Goal: Find specific page/section: Find specific page/section

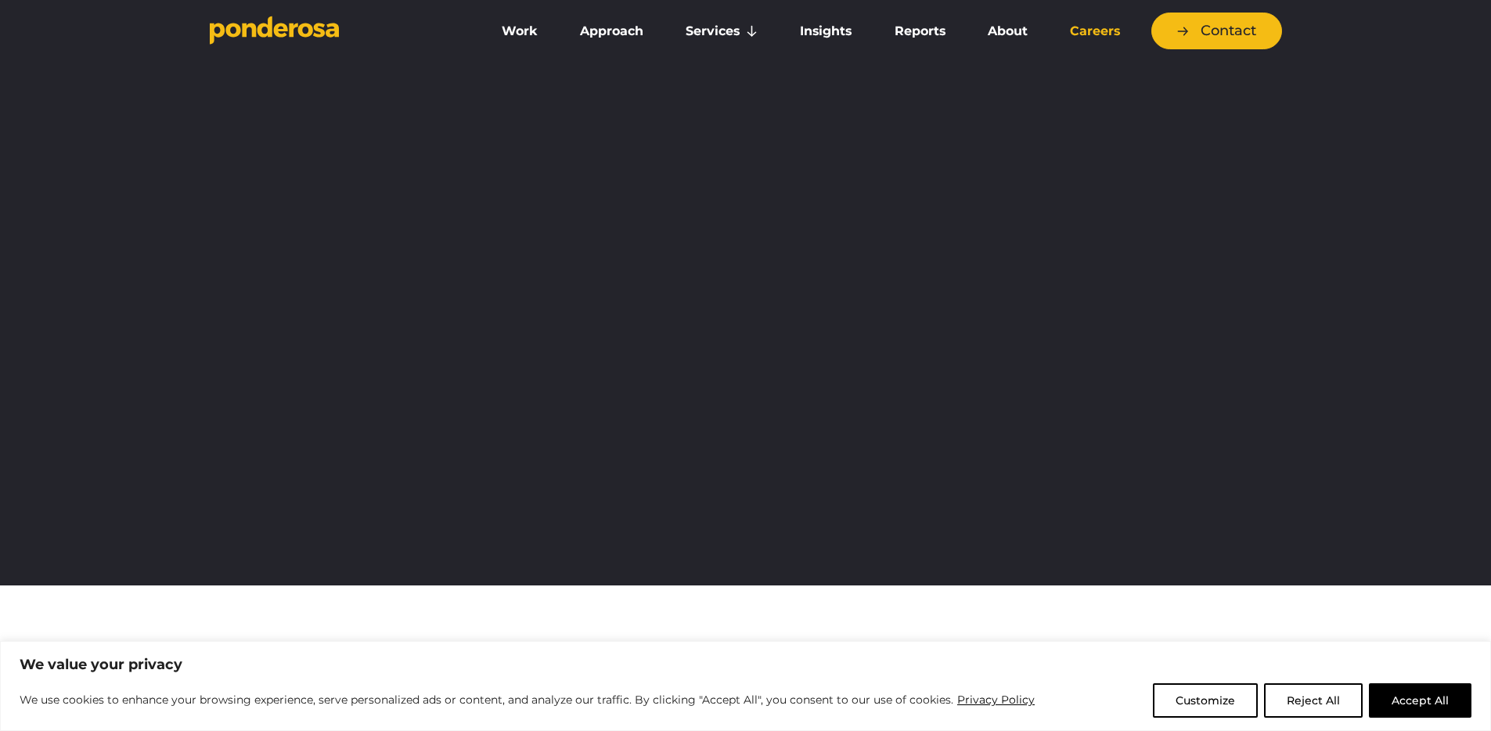
click at [1066, 33] on link "Careers" at bounding box center [1095, 31] width 86 height 33
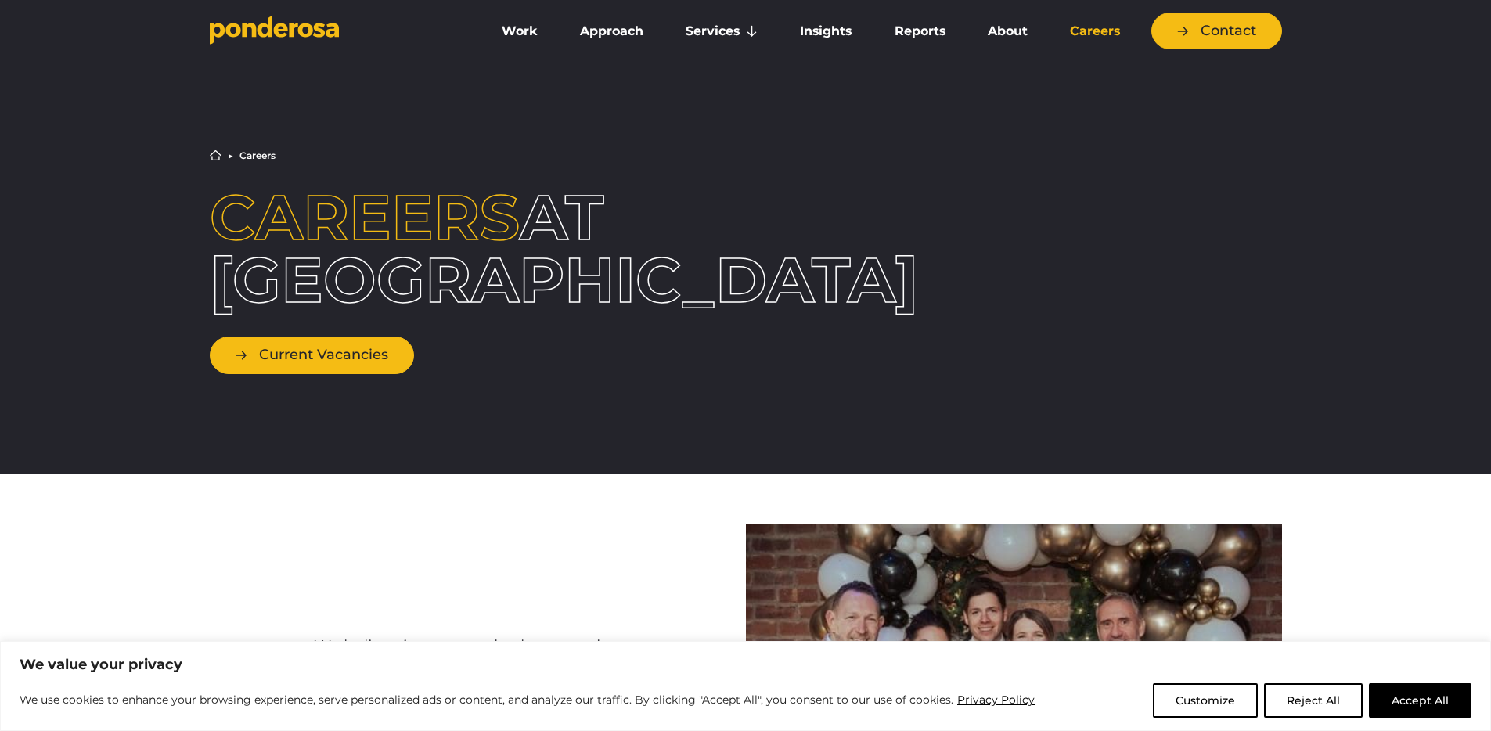
click at [314, 347] on link "Current Vacancies" at bounding box center [312, 355] width 204 height 37
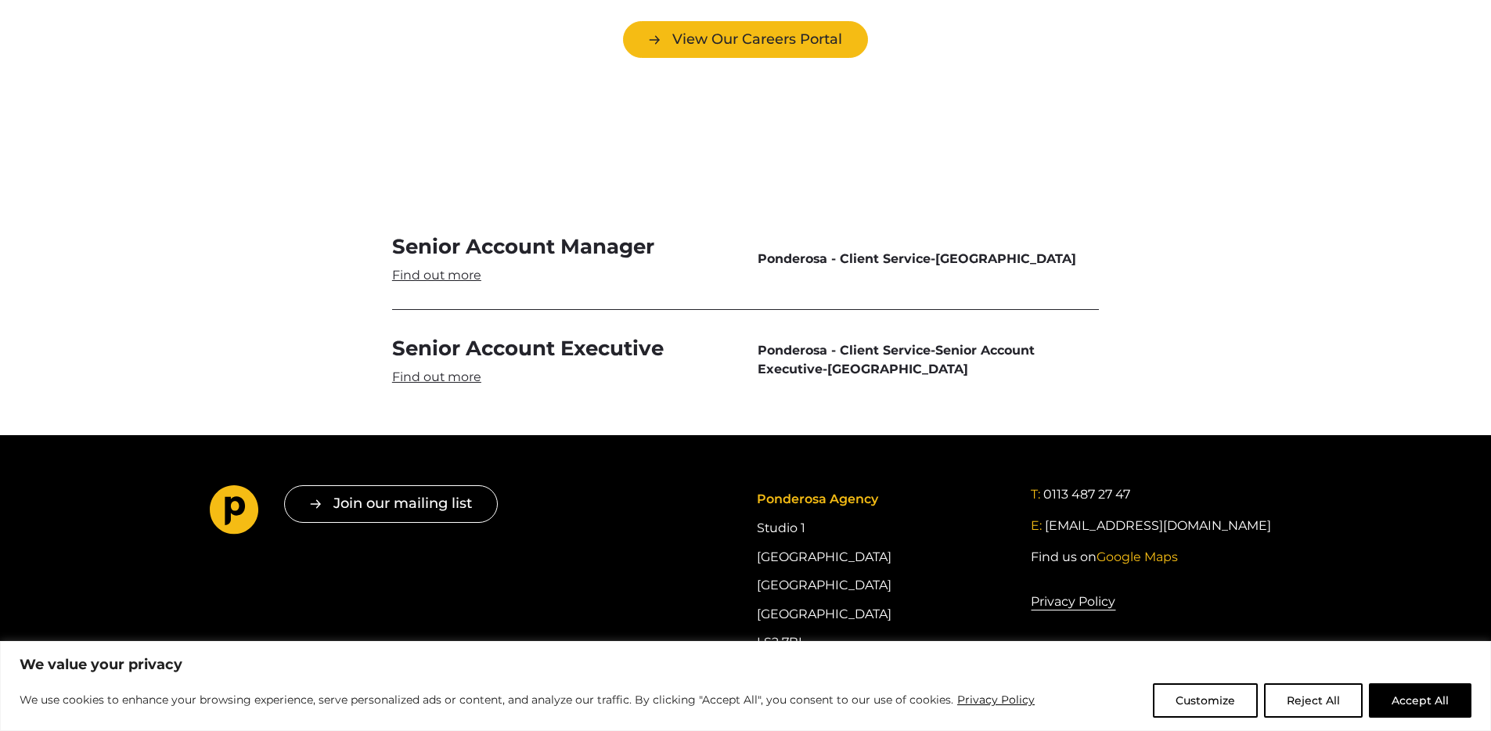
scroll to position [4663, 0]
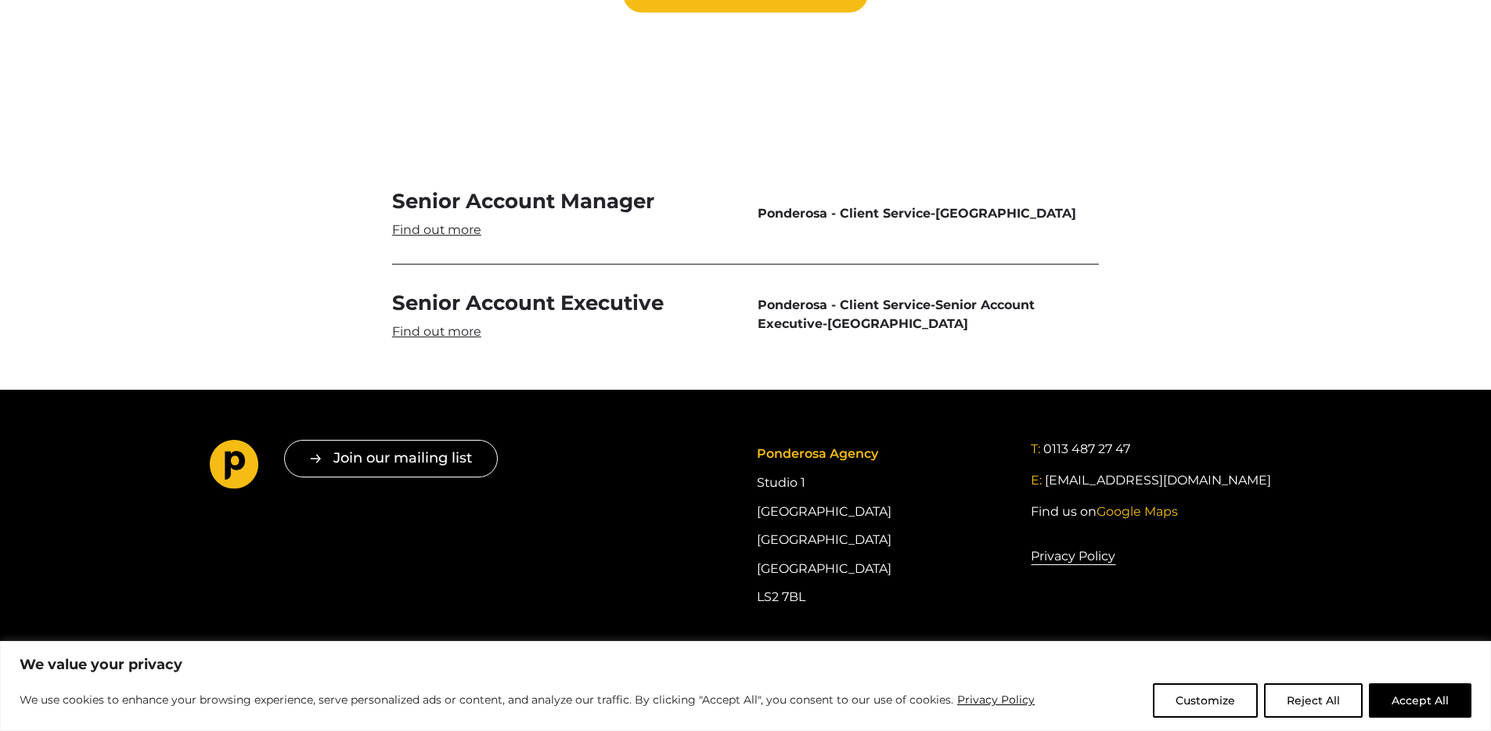
click at [817, 613] on footer "Join our mailing list " * " indicates required fields Email * Consent * I give …" at bounding box center [745, 576] width 1491 height 372
click at [817, 662] on icon "Follow us on LinkedIn" at bounding box center [818, 672] width 20 height 20
